Goal: Information Seeking & Learning: Find specific fact

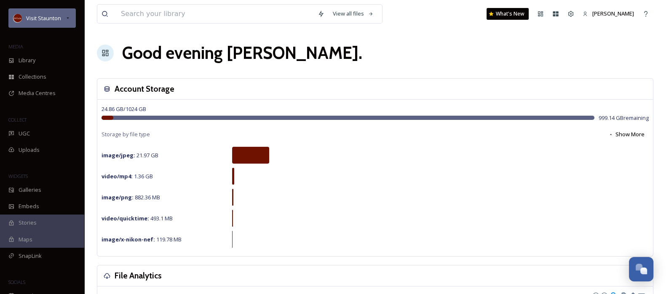
click at [64, 19] on icon at bounding box center [67, 18] width 7 height 7
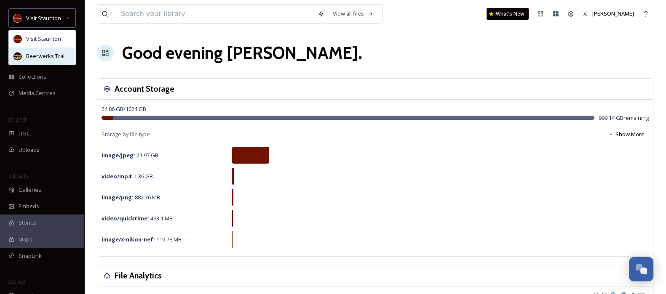
click at [46, 52] on span "Beerwerks Trail" at bounding box center [46, 56] width 40 height 8
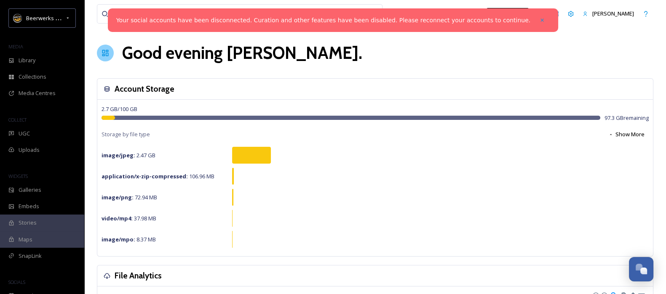
click at [134, 13] on div "Your social accounts have been disconnected. Curation and other features have b…" at bounding box center [333, 20] width 450 height 24
click at [130, 13] on input at bounding box center [215, 14] width 197 height 19
click at [539, 19] on icon at bounding box center [542, 20] width 6 height 6
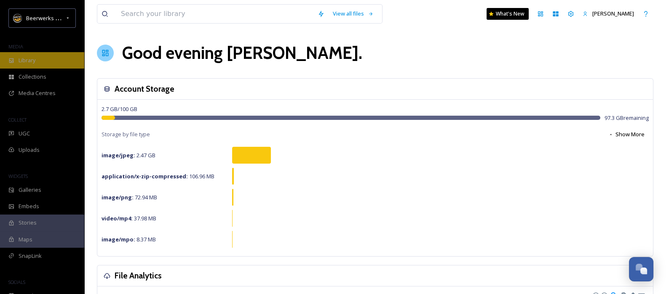
click at [21, 64] on div "Library" at bounding box center [42, 60] width 84 height 16
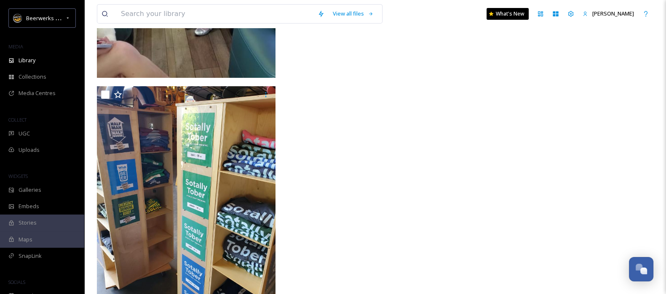
scroll to position [3561, 0]
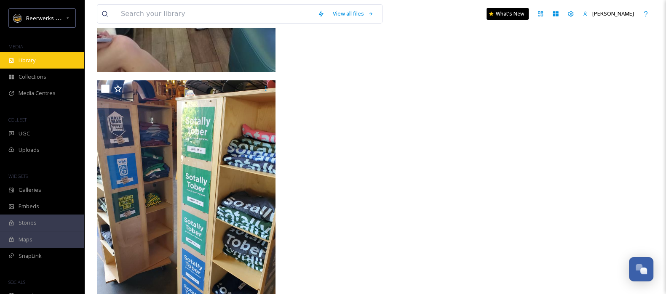
click at [10, 58] on icon at bounding box center [11, 61] width 6 height 6
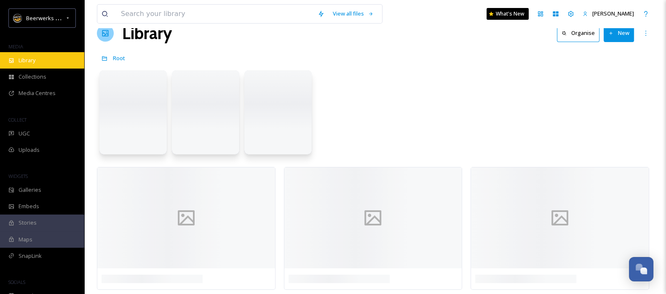
scroll to position [0, 0]
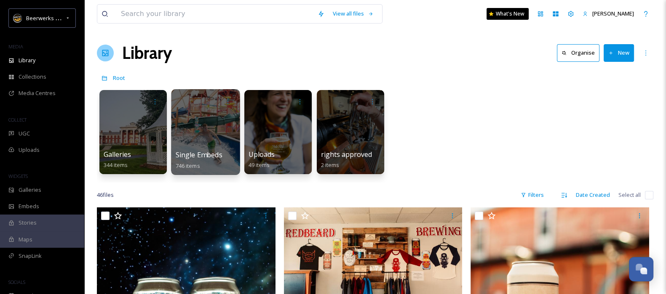
click at [213, 147] on div at bounding box center [205, 132] width 69 height 86
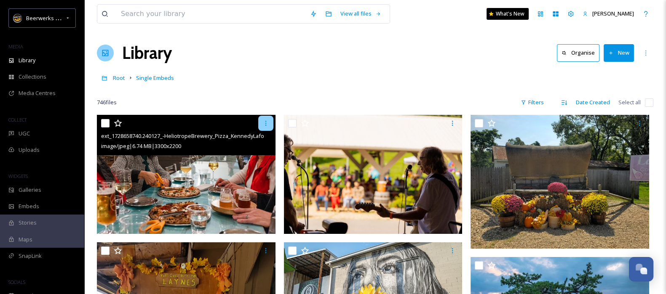
click at [267, 118] on div at bounding box center [265, 123] width 15 height 15
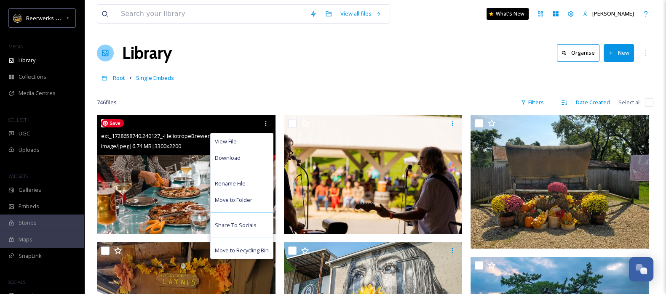
click at [191, 171] on img at bounding box center [186, 174] width 179 height 119
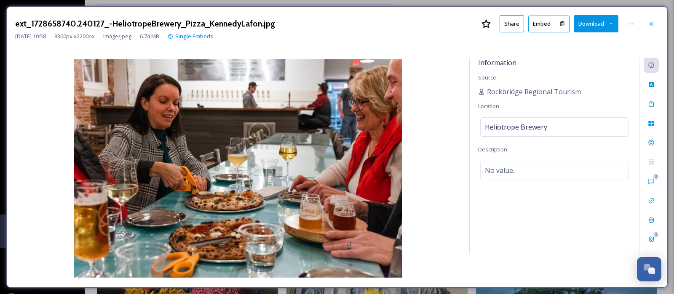
click at [565, 24] on button at bounding box center [562, 24] width 14 height 17
click at [536, 24] on button "Embed" at bounding box center [541, 24] width 27 height 17
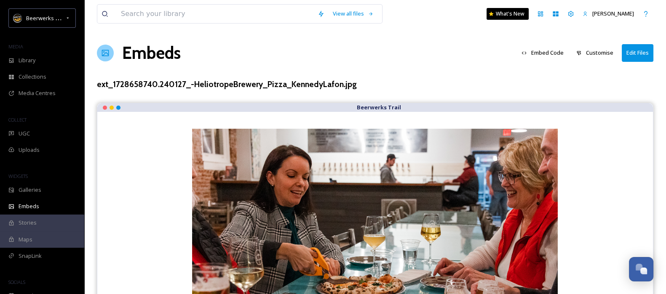
click at [547, 58] on button "Embed Code" at bounding box center [542, 53] width 51 height 16
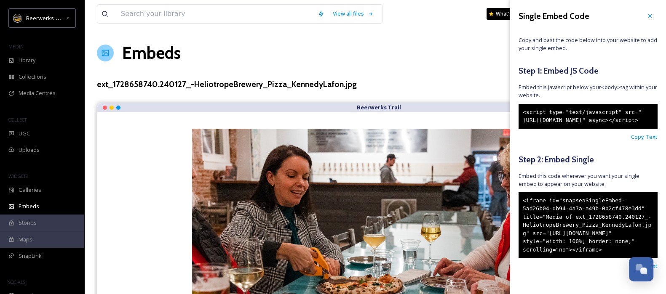
drag, startPoint x: 575, startPoint y: 135, endPoint x: 522, endPoint y: 105, distance: 60.5
click at [522, 105] on div "<script type="text/javascript" src="[URL][DOMAIN_NAME]" async></script>" at bounding box center [587, 116] width 139 height 25
copy div "<script type="text/javascript" src="[URL][DOMAIN_NAME]" async></script>"
click at [646, 19] on icon at bounding box center [649, 16] width 7 height 7
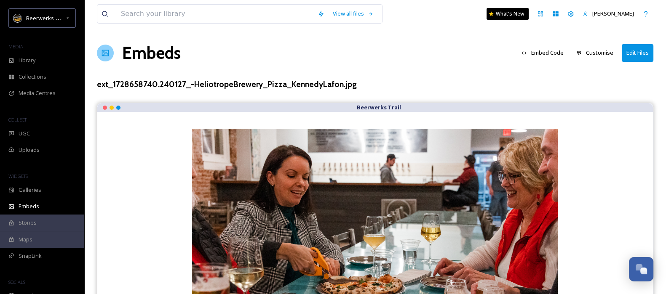
click at [552, 58] on button "Embed Code" at bounding box center [542, 53] width 51 height 16
click at [272, 61] on div "Embeds Embed Code Customise Edit Files" at bounding box center [375, 52] width 556 height 25
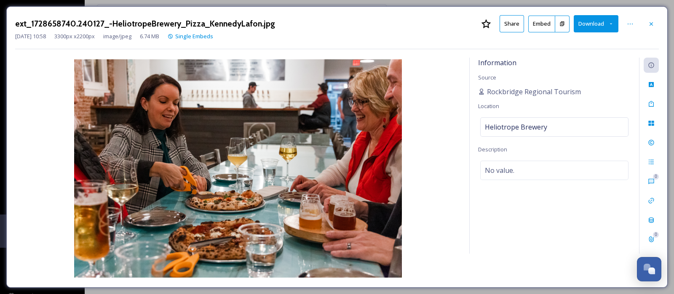
click at [561, 28] on button at bounding box center [562, 24] width 14 height 17
click at [651, 26] on icon at bounding box center [651, 24] width 7 height 7
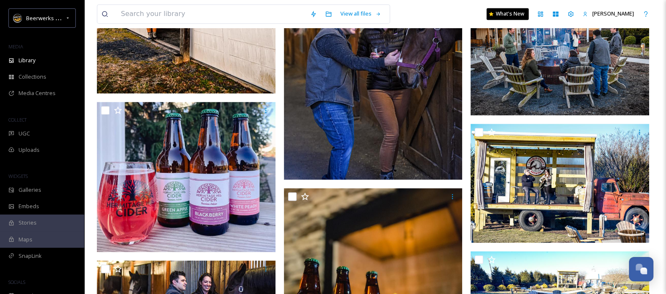
scroll to position [1612, 0]
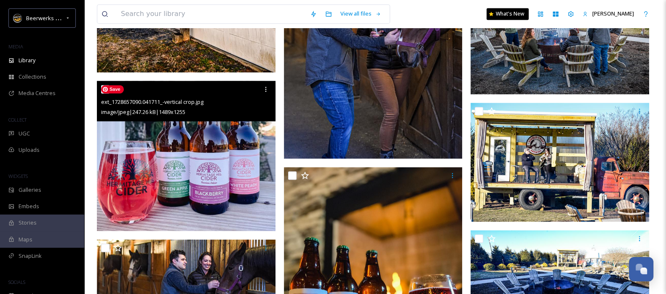
click at [244, 157] on img at bounding box center [186, 156] width 179 height 150
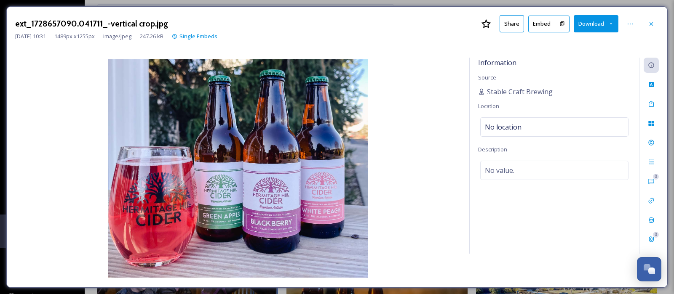
click at [568, 19] on button at bounding box center [562, 24] width 14 height 17
click at [644, 22] on div at bounding box center [650, 23] width 15 height 15
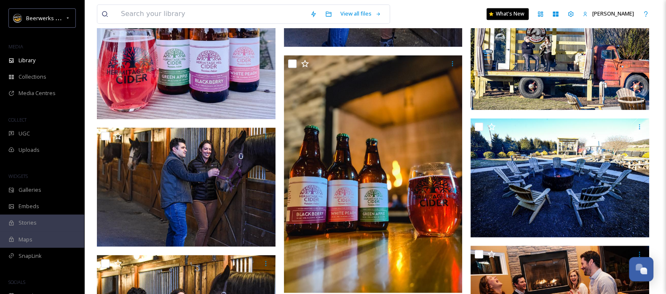
scroll to position [1703, 0]
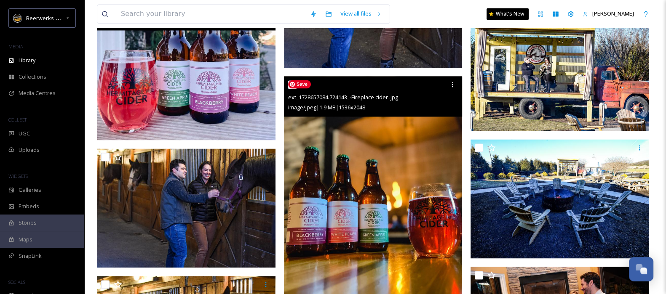
click at [401, 176] on img at bounding box center [373, 195] width 179 height 238
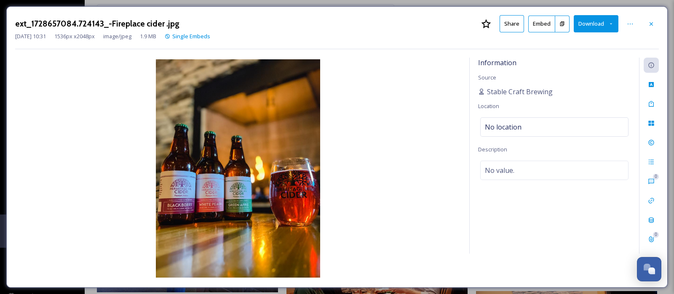
click at [563, 18] on button at bounding box center [562, 24] width 14 height 17
click at [653, 23] on icon at bounding box center [651, 24] width 7 height 7
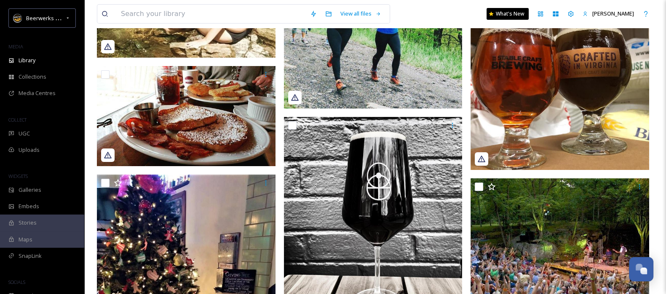
scroll to position [11942, 0]
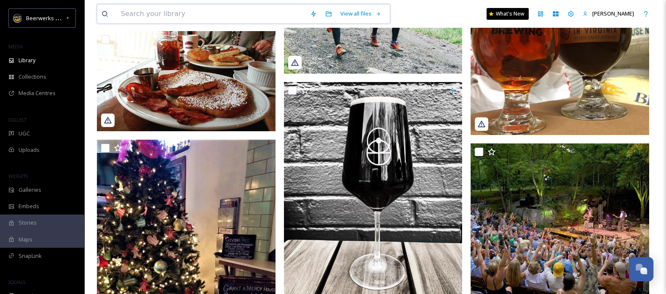
click at [169, 16] on input at bounding box center [211, 14] width 189 height 19
type input "wine"
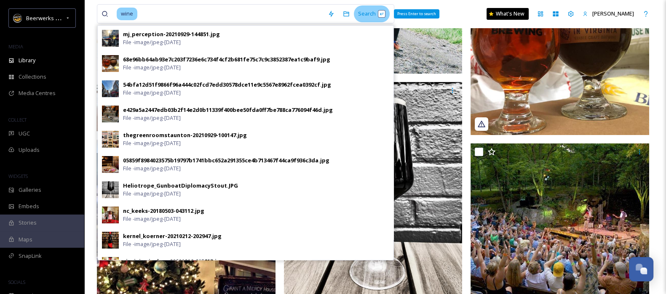
click at [373, 13] on div "Search Press Enter to search" at bounding box center [372, 13] width 36 height 16
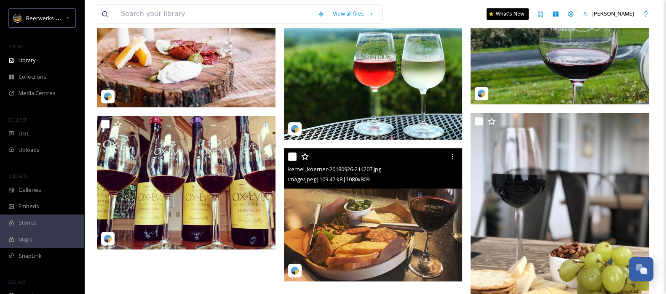
scroll to position [1579, 0]
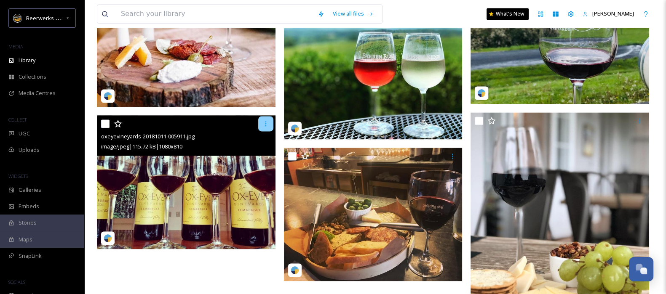
click at [263, 123] on icon at bounding box center [265, 123] width 7 height 7
click at [137, 178] on img at bounding box center [186, 182] width 179 height 134
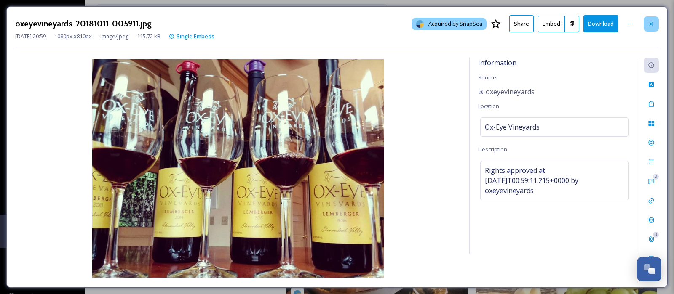
click at [657, 19] on div at bounding box center [650, 23] width 15 height 15
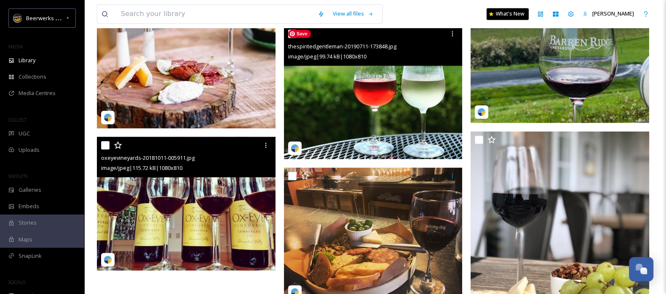
click at [368, 125] on img at bounding box center [373, 92] width 179 height 134
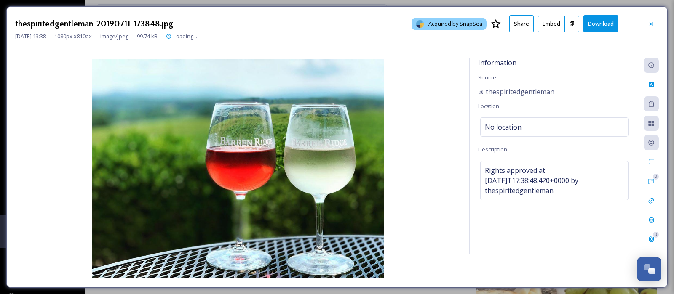
click at [573, 23] on icon at bounding box center [572, 23] width 4 height 5
click at [657, 24] on div at bounding box center [650, 23] width 15 height 15
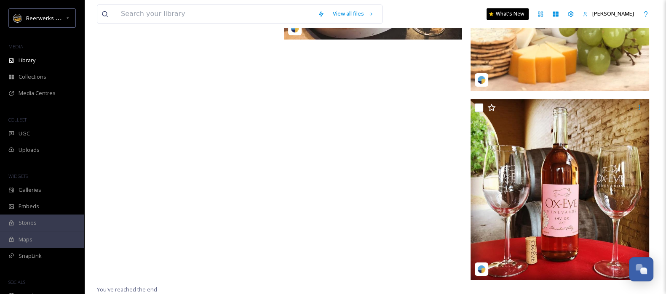
scroll to position [361, 0]
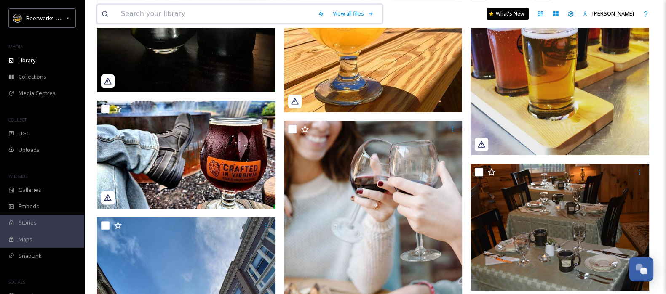
click at [211, 14] on input at bounding box center [215, 14] width 197 height 19
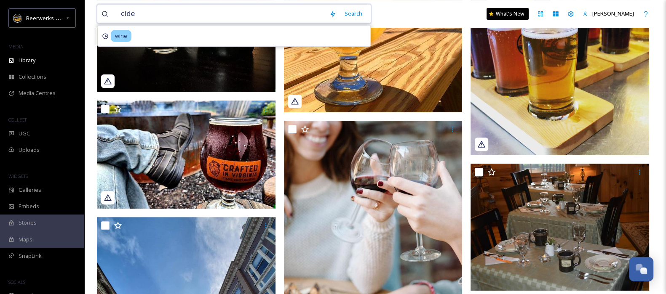
type input "cider"
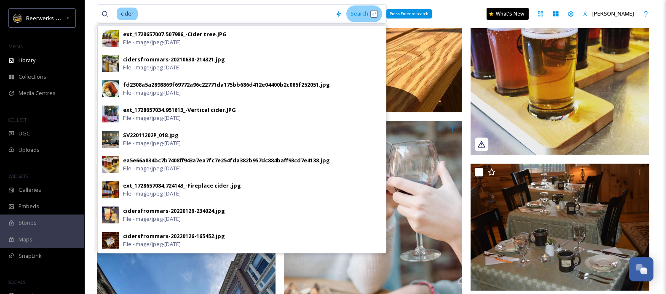
click at [363, 9] on div "Search Press Enter to search" at bounding box center [364, 13] width 36 height 16
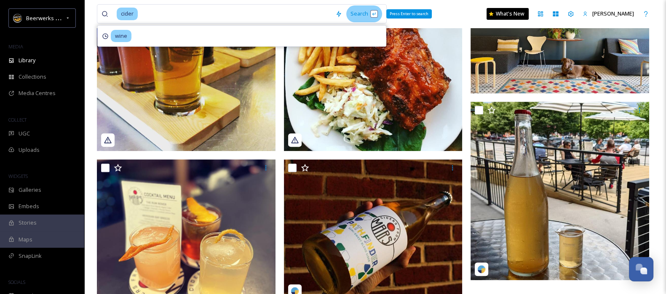
scroll to position [398, 0]
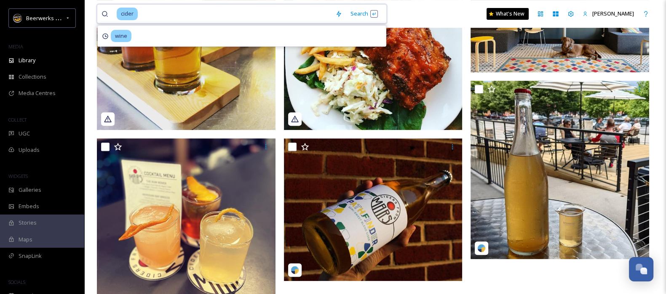
click at [237, 11] on input at bounding box center [235, 14] width 192 height 19
type input "c"
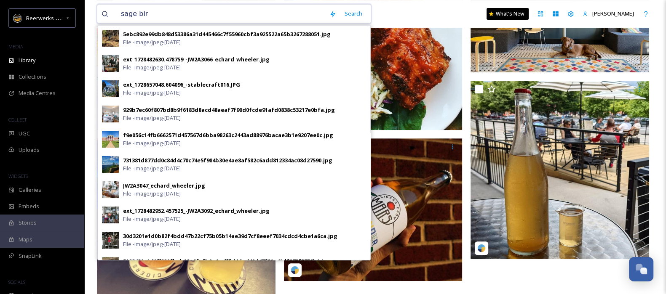
type input "sage bird"
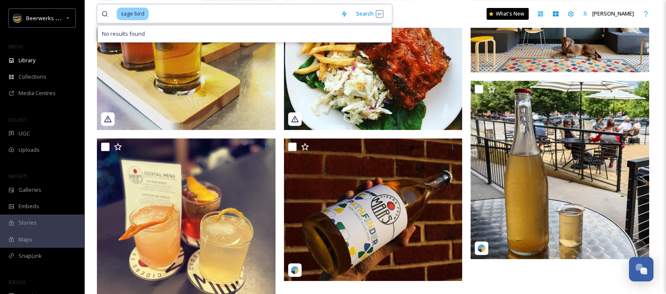
drag, startPoint x: 160, startPoint y: 17, endPoint x: 122, endPoint y: 16, distance: 38.7
click at [122, 16] on div "sage bird" at bounding box center [227, 14] width 220 height 19
type input "s"
type input "elkton"
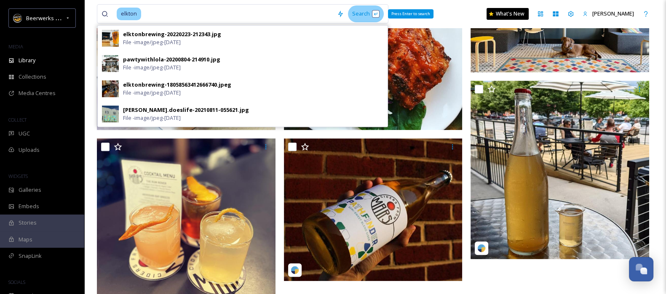
click at [360, 19] on div "Search Press Enter to search" at bounding box center [366, 13] width 36 height 16
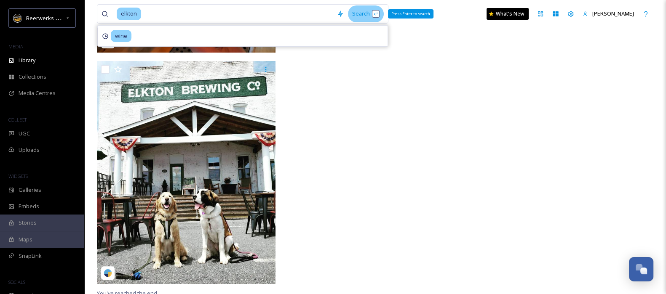
scroll to position [278, 0]
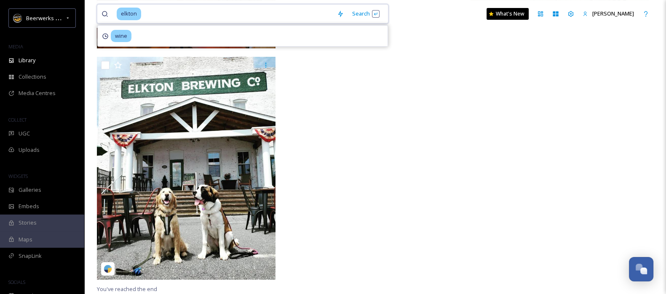
click at [201, 13] on input at bounding box center [237, 14] width 191 height 19
type input "e"
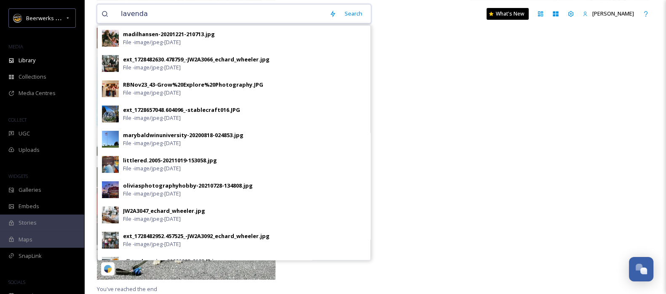
type input "lavendar"
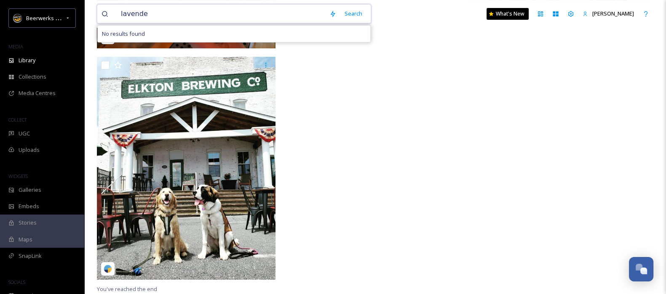
type input "lavender"
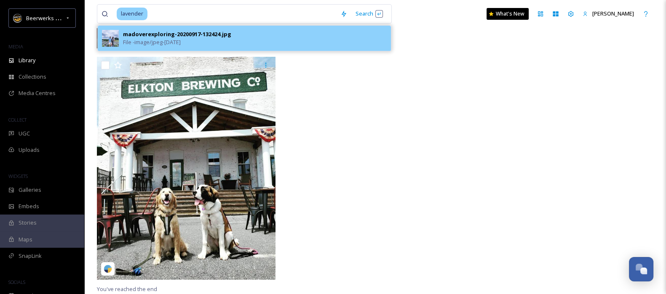
click at [290, 32] on div "madoverexploring-20200917-132424.jpg File - image/jpeg - [DATE]" at bounding box center [255, 38] width 264 height 16
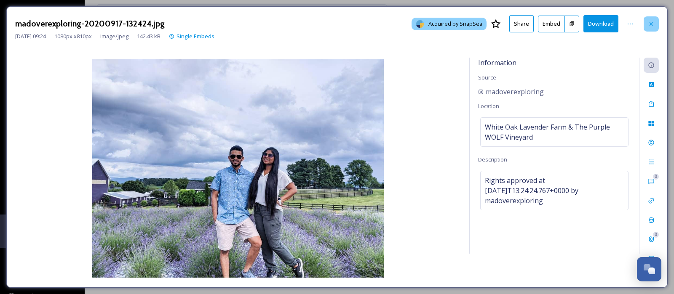
click at [651, 21] on icon at bounding box center [651, 24] width 7 height 7
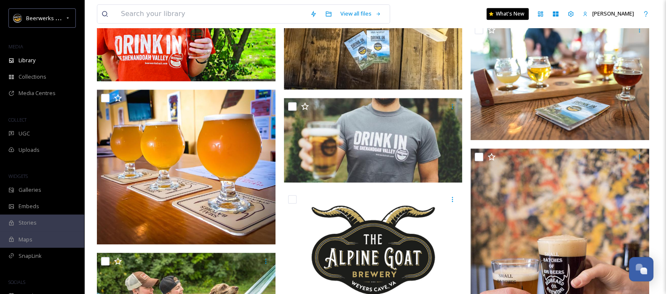
scroll to position [649, 0]
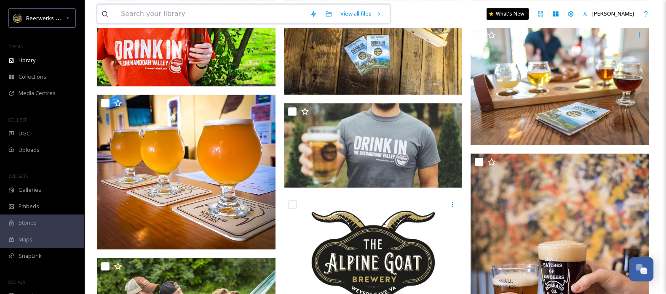
click at [200, 8] on input at bounding box center [211, 14] width 189 height 19
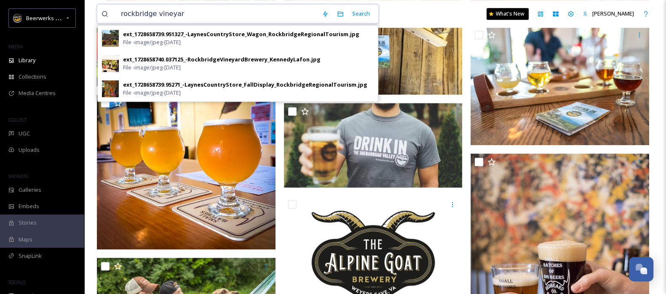
type input "[GEOGRAPHIC_DATA]"
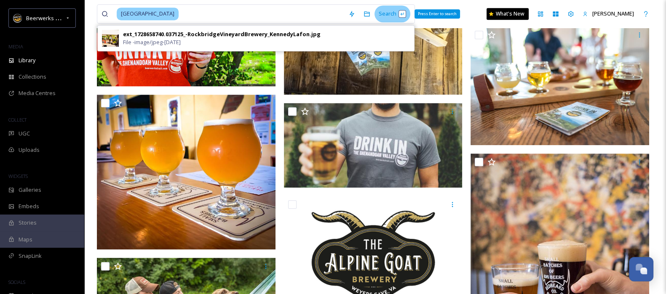
click at [384, 10] on div "Search Press Enter to search" at bounding box center [392, 13] width 36 height 16
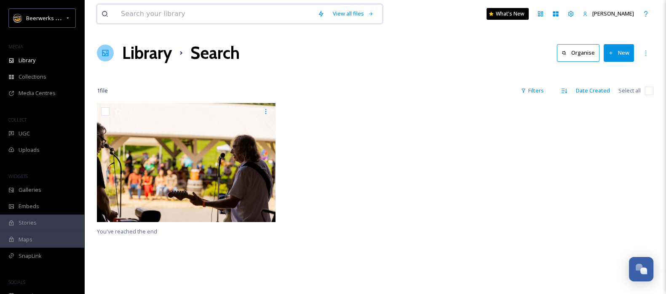
click at [260, 13] on input at bounding box center [215, 14] width 197 height 19
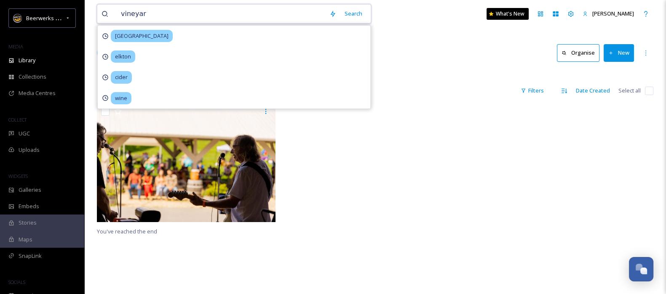
type input "vineyard"
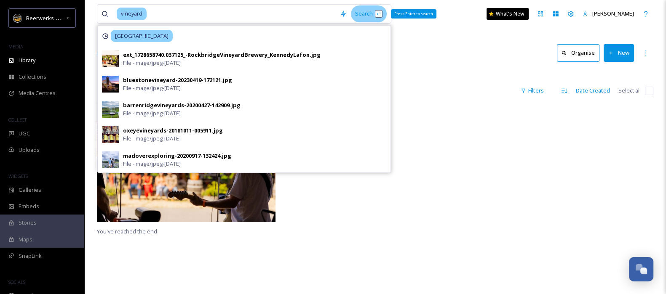
click at [379, 10] on div "Search Press Enter to search" at bounding box center [369, 13] width 36 height 16
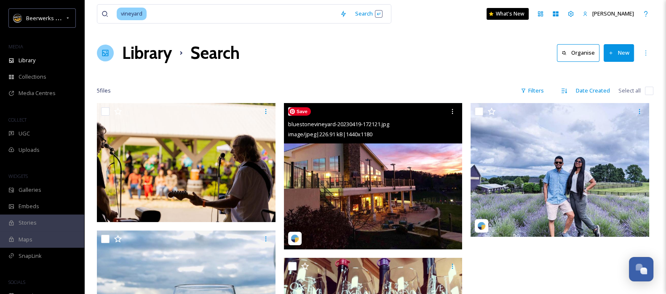
click at [409, 192] on img at bounding box center [373, 176] width 179 height 147
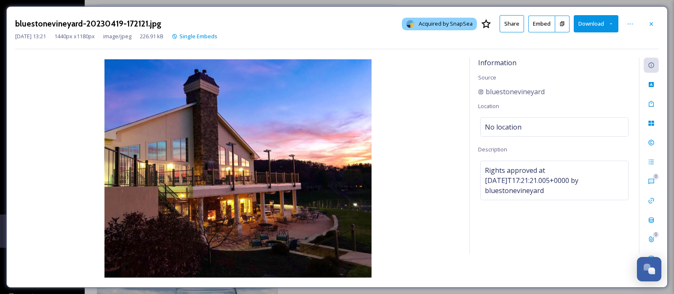
click at [560, 20] on button at bounding box center [562, 24] width 14 height 17
click at [650, 26] on icon at bounding box center [651, 24] width 7 height 7
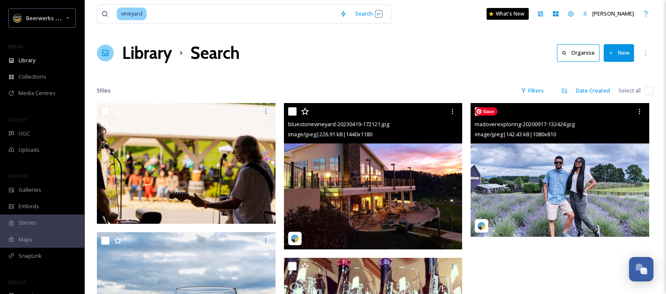
click at [633, 166] on img at bounding box center [559, 170] width 179 height 134
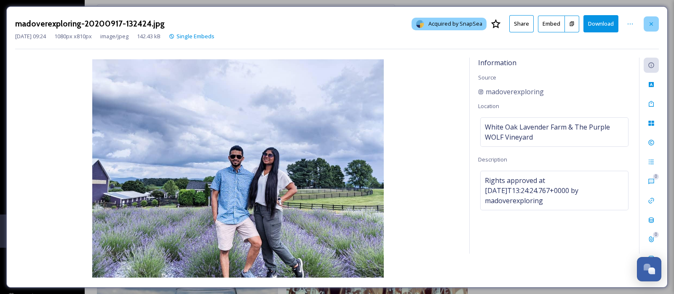
click at [653, 24] on icon at bounding box center [651, 24] width 7 height 7
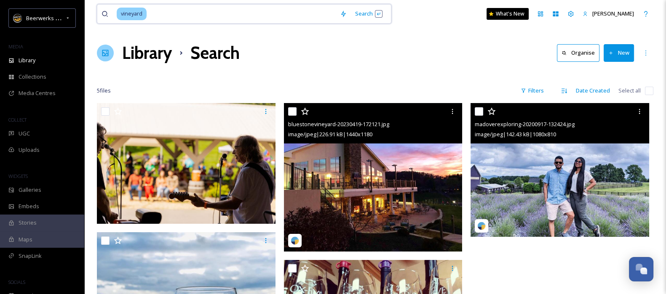
drag, startPoint x: 154, startPoint y: 13, endPoint x: 145, endPoint y: 7, distance: 10.0
click at [145, 7] on div "vineyard" at bounding box center [226, 14] width 219 height 19
type input "v"
type input "winery"
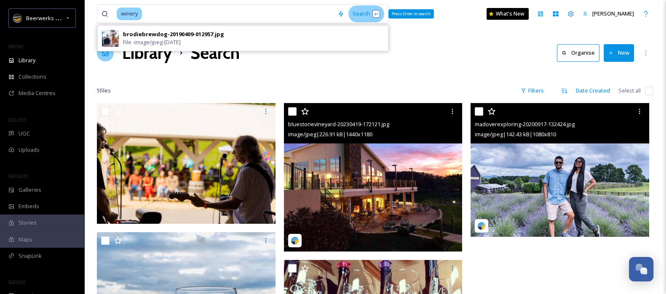
click at [364, 9] on div "Search Press Enter to search" at bounding box center [366, 13] width 36 height 16
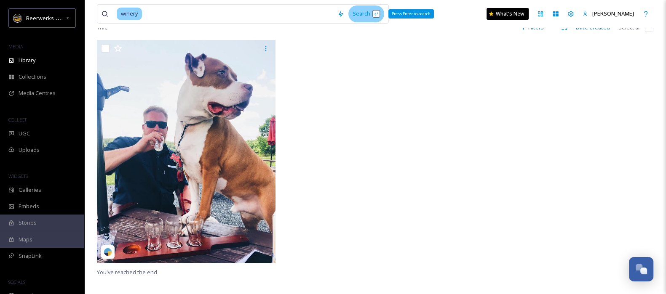
scroll to position [84, 0]
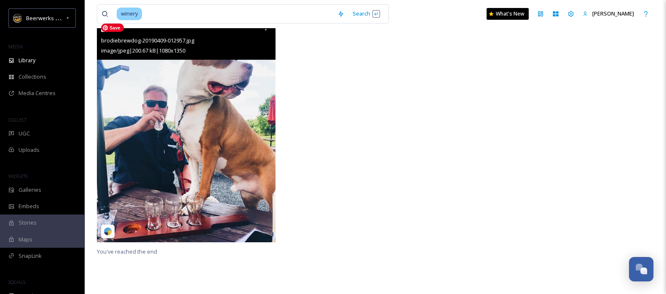
click at [210, 100] on img at bounding box center [186, 130] width 179 height 223
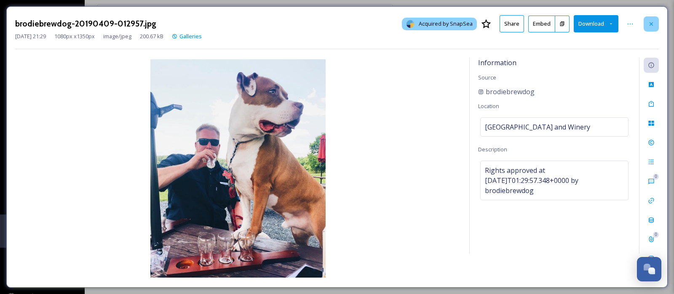
click at [651, 24] on icon at bounding box center [650, 23] width 3 height 3
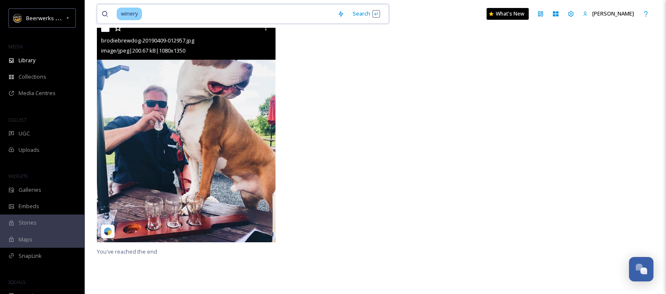
click at [279, 8] on input at bounding box center [238, 14] width 190 height 19
type input "w"
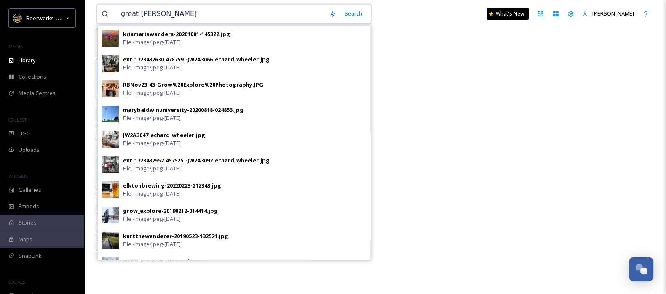
type input "[GEOGRAPHIC_DATA]"
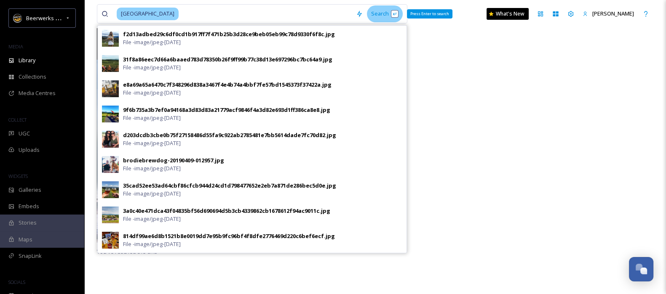
click at [381, 13] on div "Search Press Enter to search" at bounding box center [385, 13] width 36 height 16
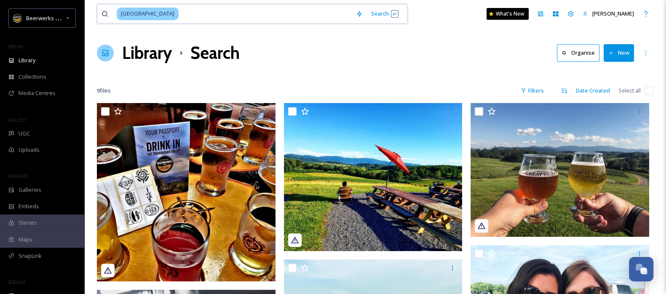
click at [179, 14] on input at bounding box center [265, 14] width 172 height 19
type input "g"
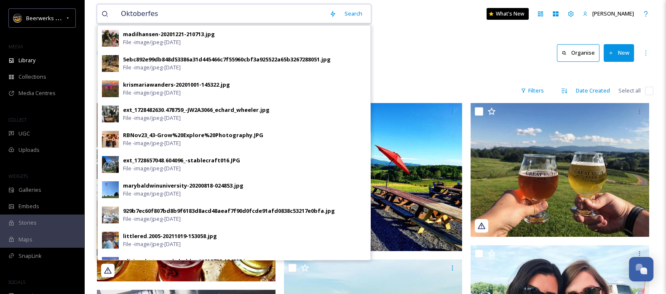
type input "Oktoberfest"
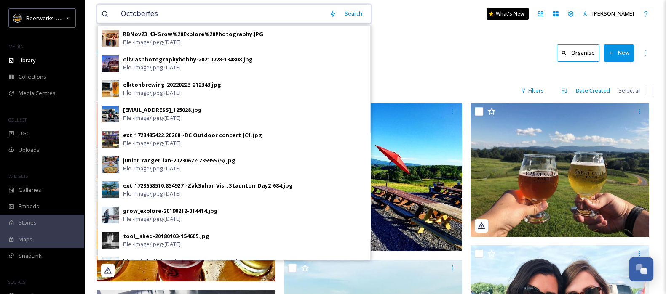
type input "Octoberfest"
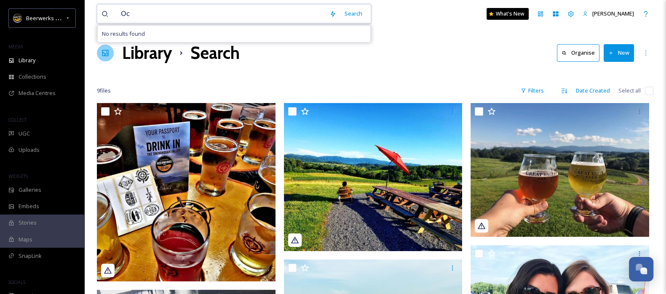
type input "O"
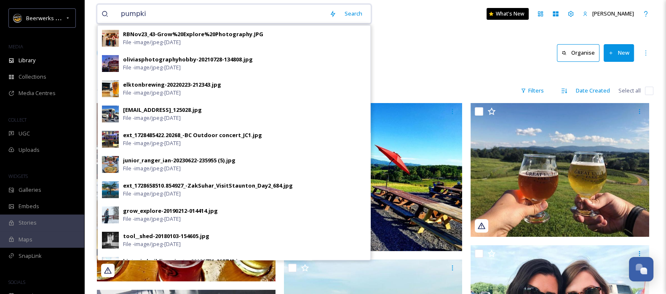
type input "pumpkin"
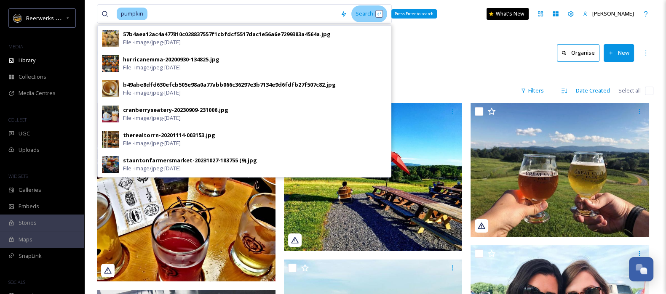
click at [366, 11] on div "Search Press Enter to search" at bounding box center [369, 13] width 36 height 16
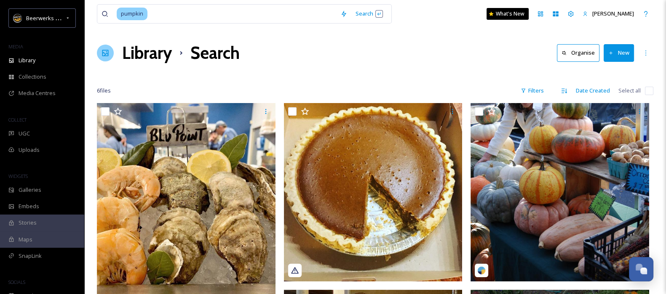
click at [450, 45] on div "Library Search Organise New" at bounding box center [375, 52] width 556 height 25
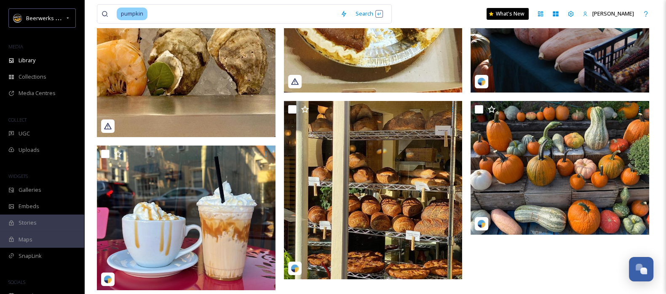
scroll to position [199, 0]
